Goal: Transaction & Acquisition: Purchase product/service

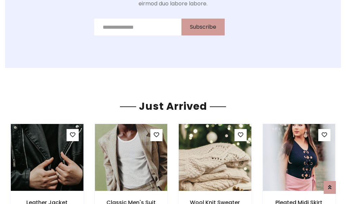
scroll to position [717, 0]
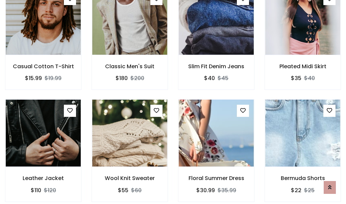
click at [173, 102] on div "Floral Summer Dress $30.99 $35.99" at bounding box center [216, 155] width 86 height 112
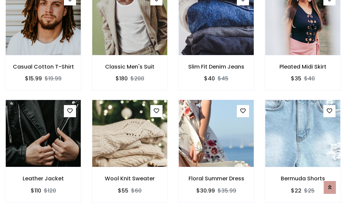
click at [173, 102] on div "Floral Summer Dress $30.99 $35.99" at bounding box center [216, 156] width 86 height 112
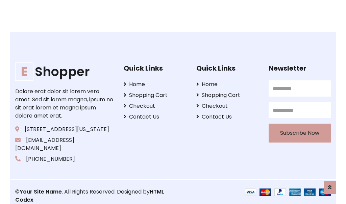
scroll to position [1285, 0]
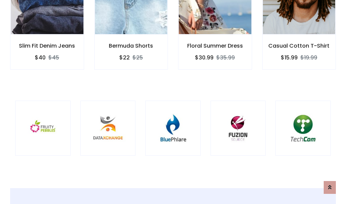
click at [173, 102] on div at bounding box center [172, 128] width 55 height 55
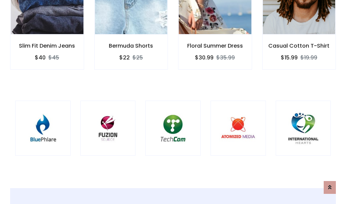
click at [173, 102] on div at bounding box center [172, 128] width 55 height 55
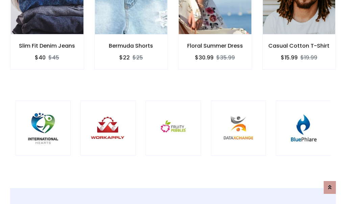
scroll to position [0, 0]
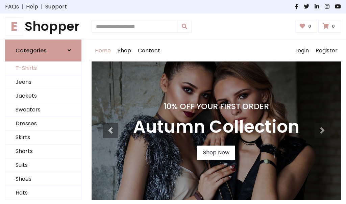
click at [43, 68] on link "T-Shirts" at bounding box center [43, 68] width 76 height 14
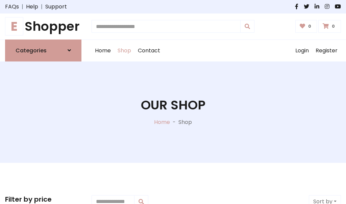
scroll to position [271, 0]
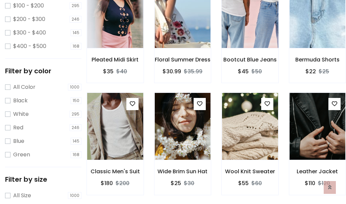
scroll to position [0, 0]
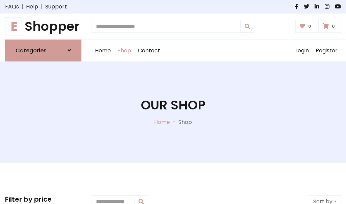
click at [43, 26] on h1 "E Shopper" at bounding box center [43, 26] width 76 height 15
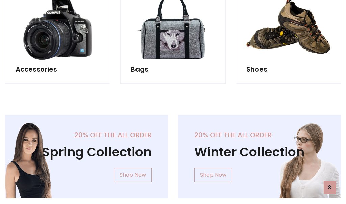
scroll to position [656, 0]
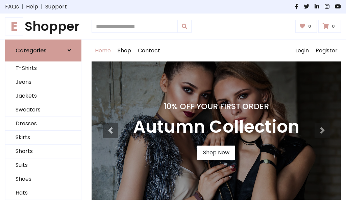
scroll to position [221, 0]
